Goal: Information Seeking & Learning: Find specific fact

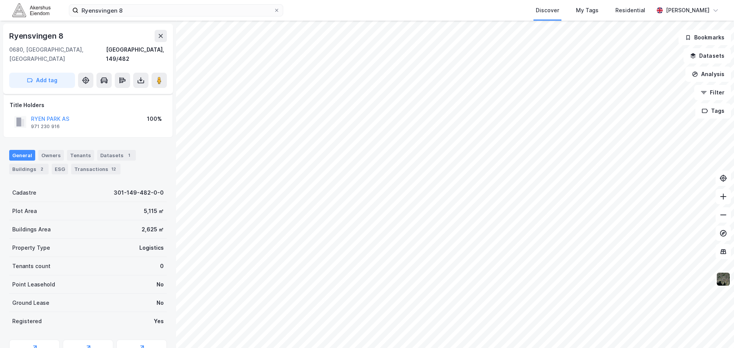
scroll to position [31, 0]
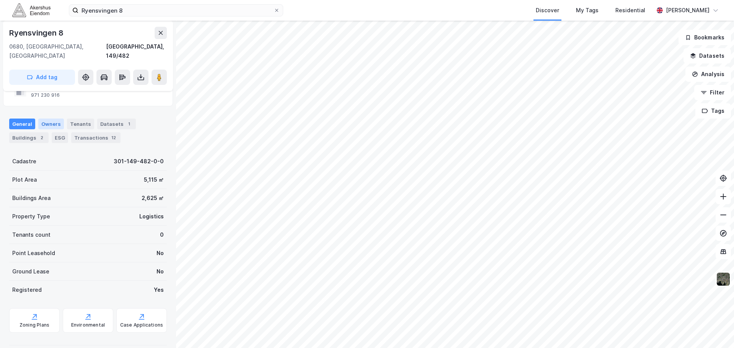
click at [55, 119] on div "Owners" at bounding box center [51, 124] width 26 height 11
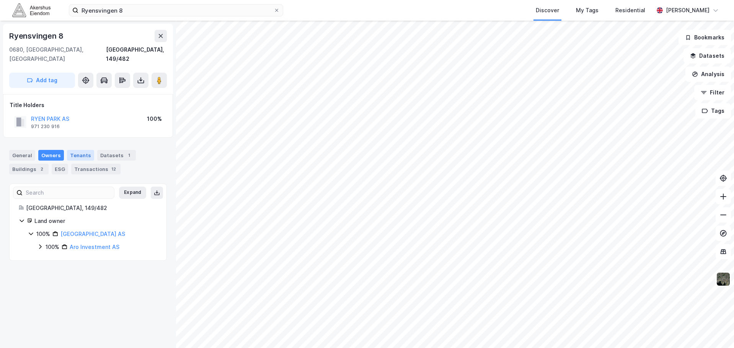
click at [76, 150] on div "Tenants" at bounding box center [80, 155] width 27 height 11
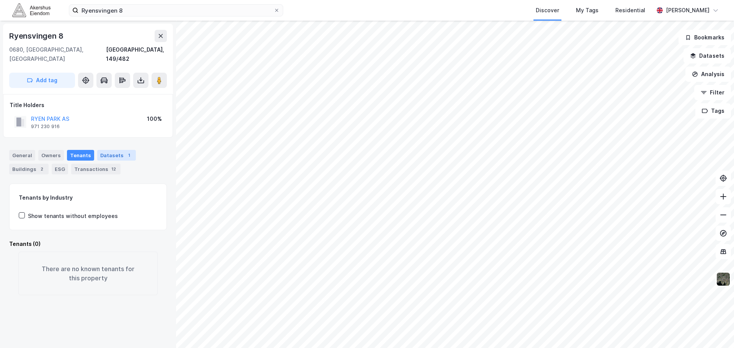
click at [113, 150] on div "Datasets 1" at bounding box center [116, 155] width 39 height 11
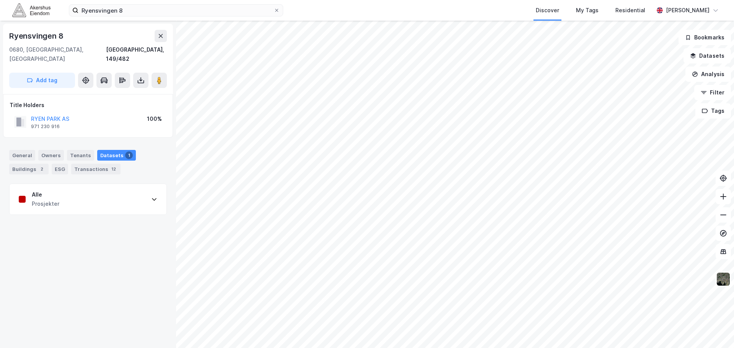
click at [172, 186] on div "[STREET_ADDRESS], 149/482 Add tag Title Holders RYEN PARK AS 971 230 916 100% G…" at bounding box center [367, 185] width 734 height 328
click at [155, 190] on div "Alle Prosjekter" at bounding box center [88, 199] width 157 height 31
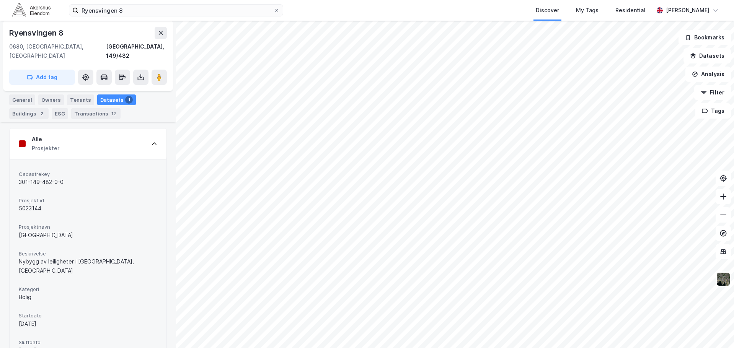
scroll to position [115, 0]
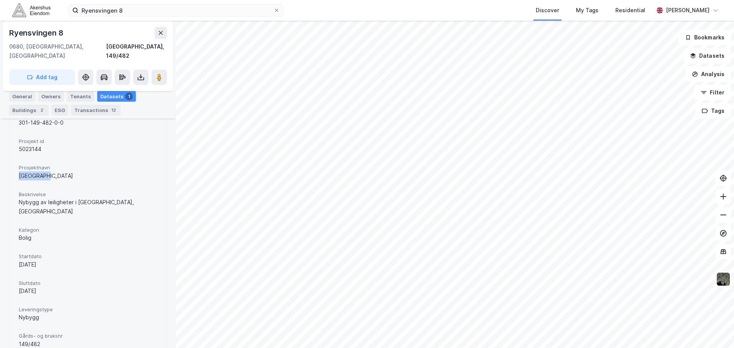
drag, startPoint x: 17, startPoint y: 167, endPoint x: 80, endPoint y: 173, distance: 62.7
click at [80, 173] on div "Cadastrekey 301-149-482-0-0 Prosjekt id 5023144 Prosjektnavn [GEOGRAPHIC_DATA] …" at bounding box center [88, 230] width 157 height 261
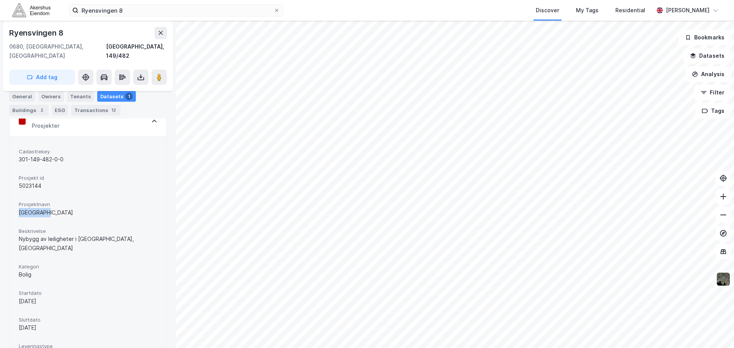
scroll to position [42, 0]
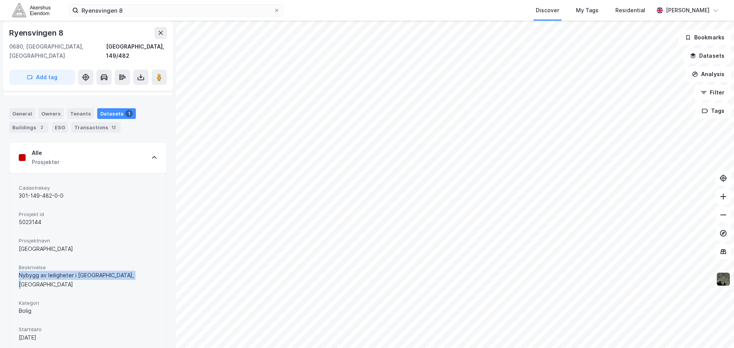
drag, startPoint x: 18, startPoint y: 265, endPoint x: 161, endPoint y: 267, distance: 143.2
click at [161, 267] on div "[STREET_ADDRESS], 149/482 Add tag Title Holders [GEOGRAPHIC_DATA] AS 971 230 91…" at bounding box center [88, 185] width 176 height 328
drag, startPoint x: 161, startPoint y: 267, endPoint x: 5, endPoint y: 256, distance: 156.9
click at [5, 256] on div "[STREET_ADDRESS], 149/482 Add tag Title Holders [GEOGRAPHIC_DATA] AS 971 230 91…" at bounding box center [88, 185] width 176 height 328
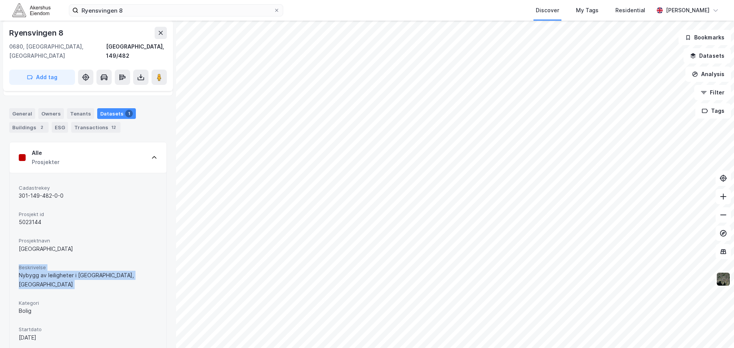
click at [57, 265] on span "Beskrivelse" at bounding box center [88, 268] width 139 height 7
drag, startPoint x: 52, startPoint y: 242, endPoint x: 18, endPoint y: 178, distance: 72.8
click at [18, 178] on div "Cadastrekey 301-149-482-0-0 Prosjekt id 5023144 Prosjektnavn [GEOGRAPHIC_DATA] …" at bounding box center [88, 303] width 157 height 261
click at [34, 122] on div "Buildings 2" at bounding box center [28, 127] width 39 height 11
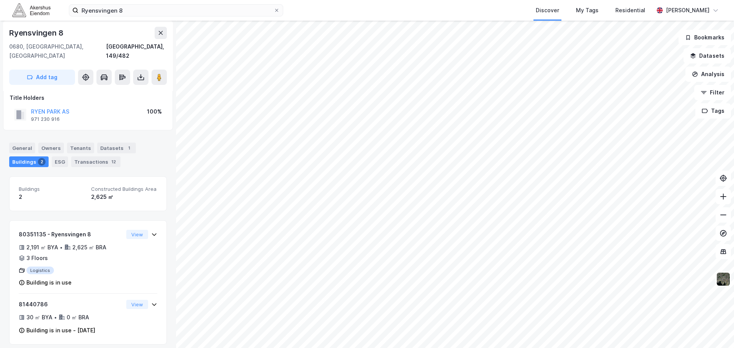
scroll to position [10, 0]
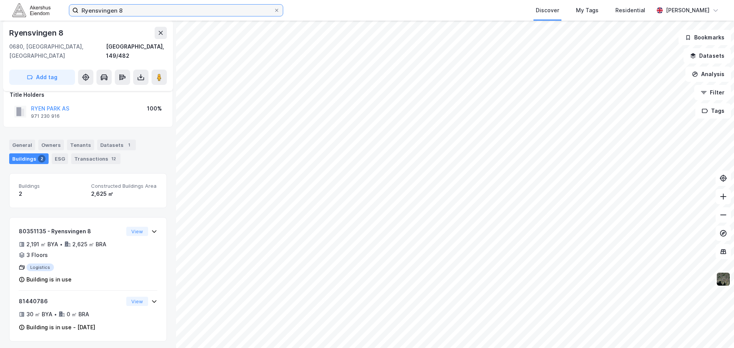
click at [148, 11] on input "Ryensvingen 8" at bounding box center [175, 10] width 195 height 11
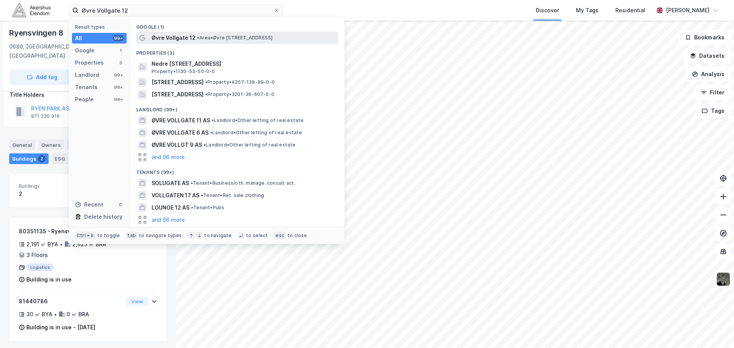
click at [239, 38] on span "• Area • [STREET_ADDRESS]" at bounding box center [234, 38] width 75 height 6
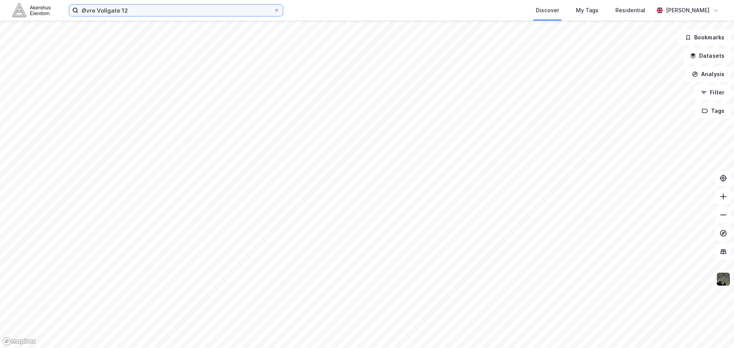
click at [253, 14] on input "Øvre Vollgate 12" at bounding box center [175, 10] width 195 height 11
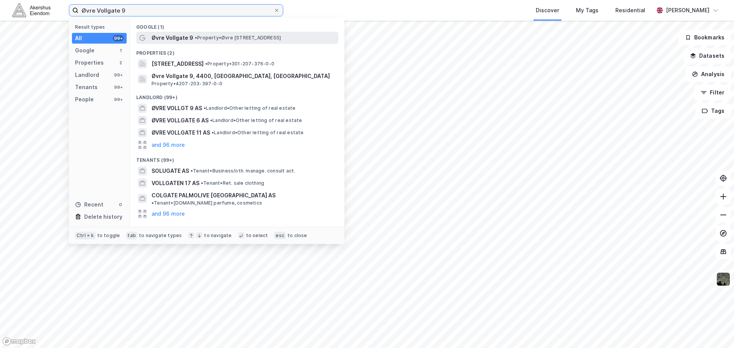
type input "Øvre Vollgate 9"
click at [238, 32] on div "Øvre Vollgate 9 • Property • [STREET_ADDRESS]" at bounding box center [237, 38] width 202 height 12
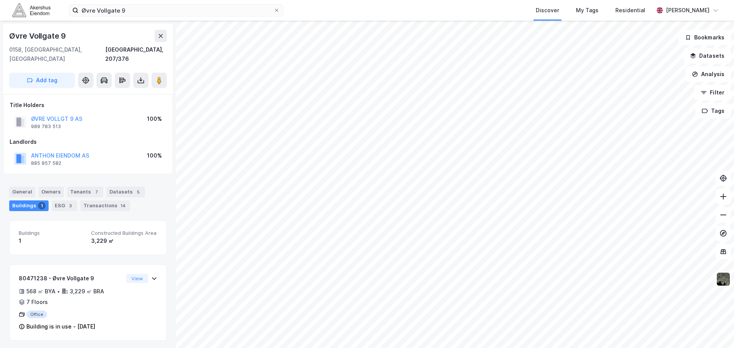
click at [114, 159] on div "Title Holders ØVRE VOLLGT 9 AS 989 783 513 100% Landlords ANTHON EIENDOM AS 885…" at bounding box center [88, 134] width 170 height 80
drag, startPoint x: 157, startPoint y: 147, endPoint x: 150, endPoint y: 146, distance: 7.0
click at [150, 151] on div "100%" at bounding box center [154, 155] width 15 height 9
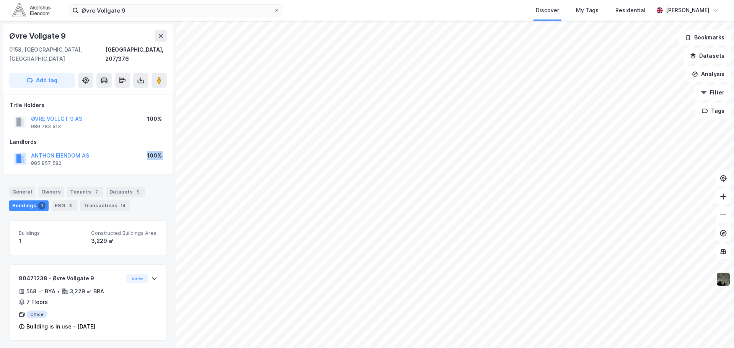
click at [150, 151] on div "100%" at bounding box center [154, 155] width 15 height 9
